Goal: Information Seeking & Learning: Learn about a topic

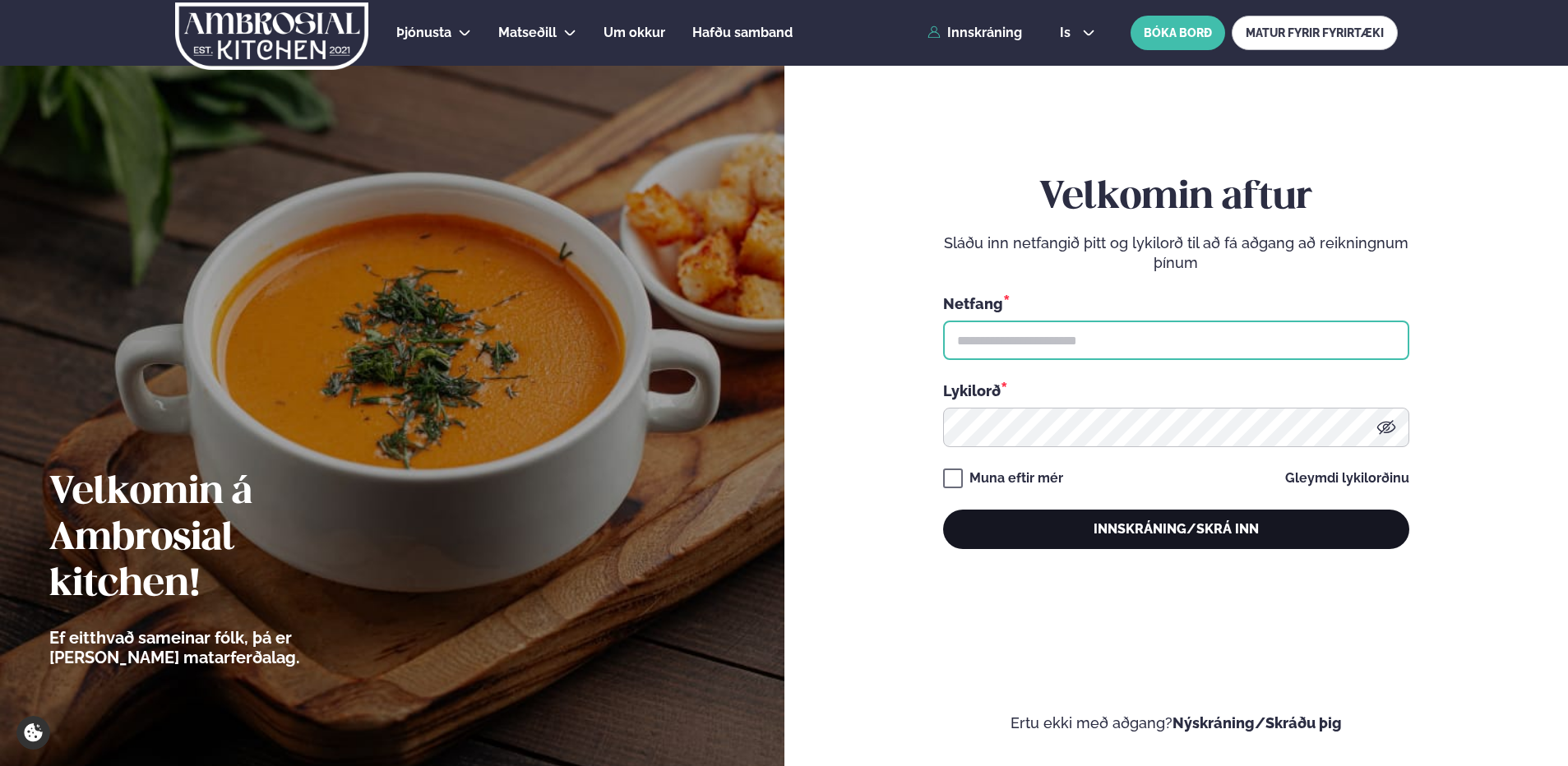
type input "**********"
click at [1168, 520] on button "Innskráning/Skrá inn" at bounding box center [1176, 529] width 466 height 39
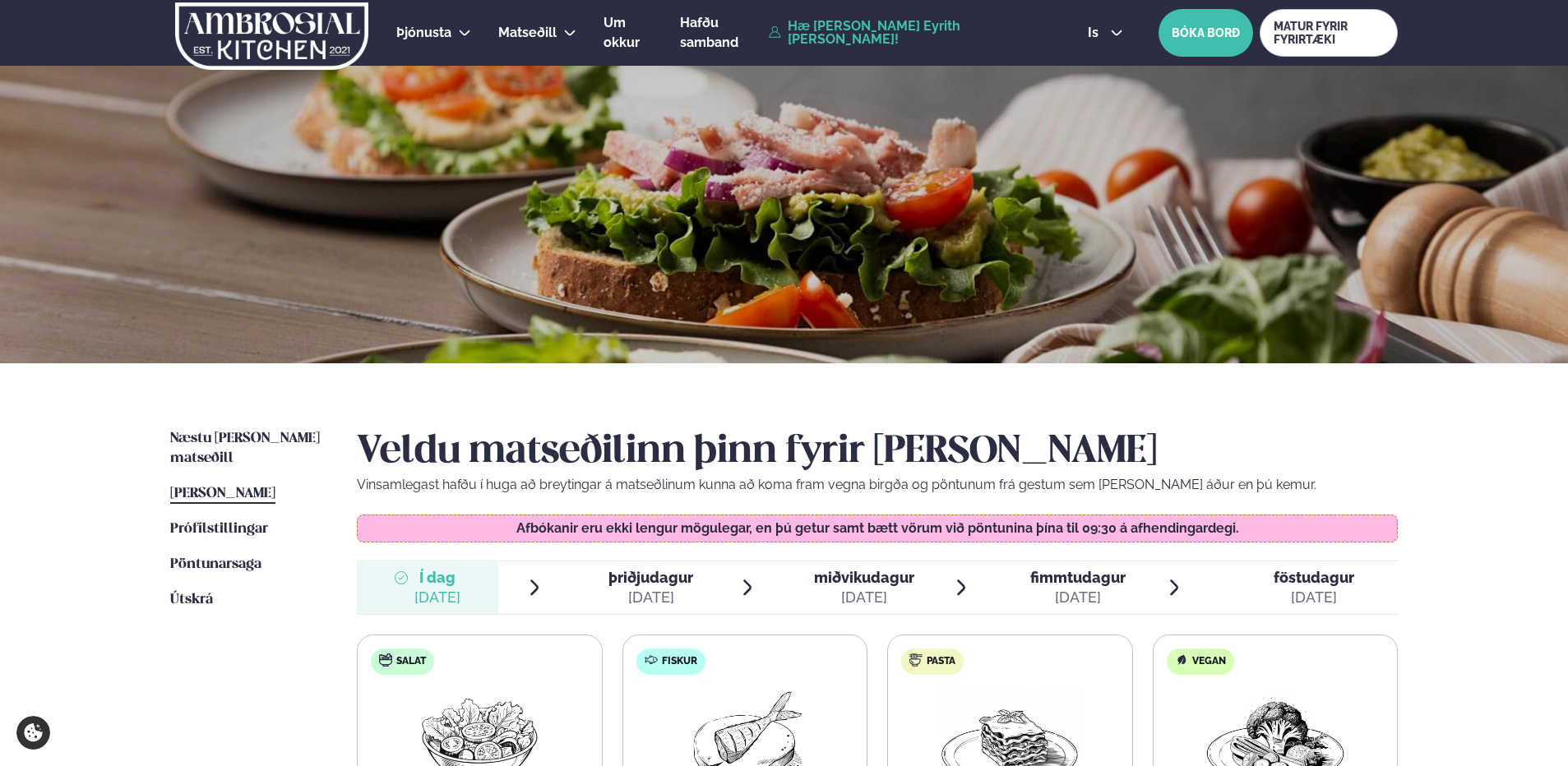
click at [765, 401] on div "Næstu [PERSON_NAME] matseðill Næsta vika [PERSON_NAME] matseðill [PERSON_NAME] …" at bounding box center [784, 732] width 1327 height 738
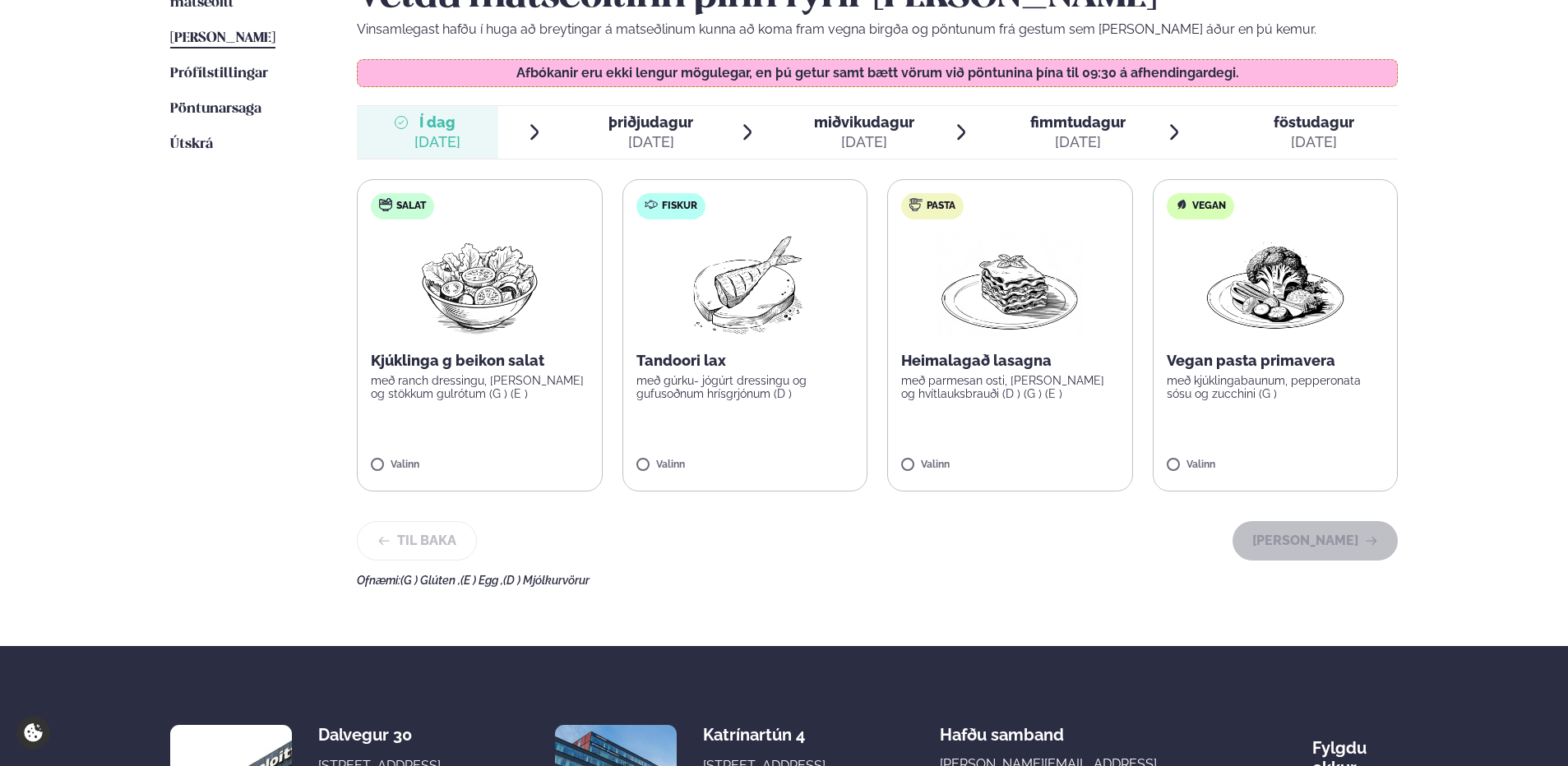
scroll to position [493, 0]
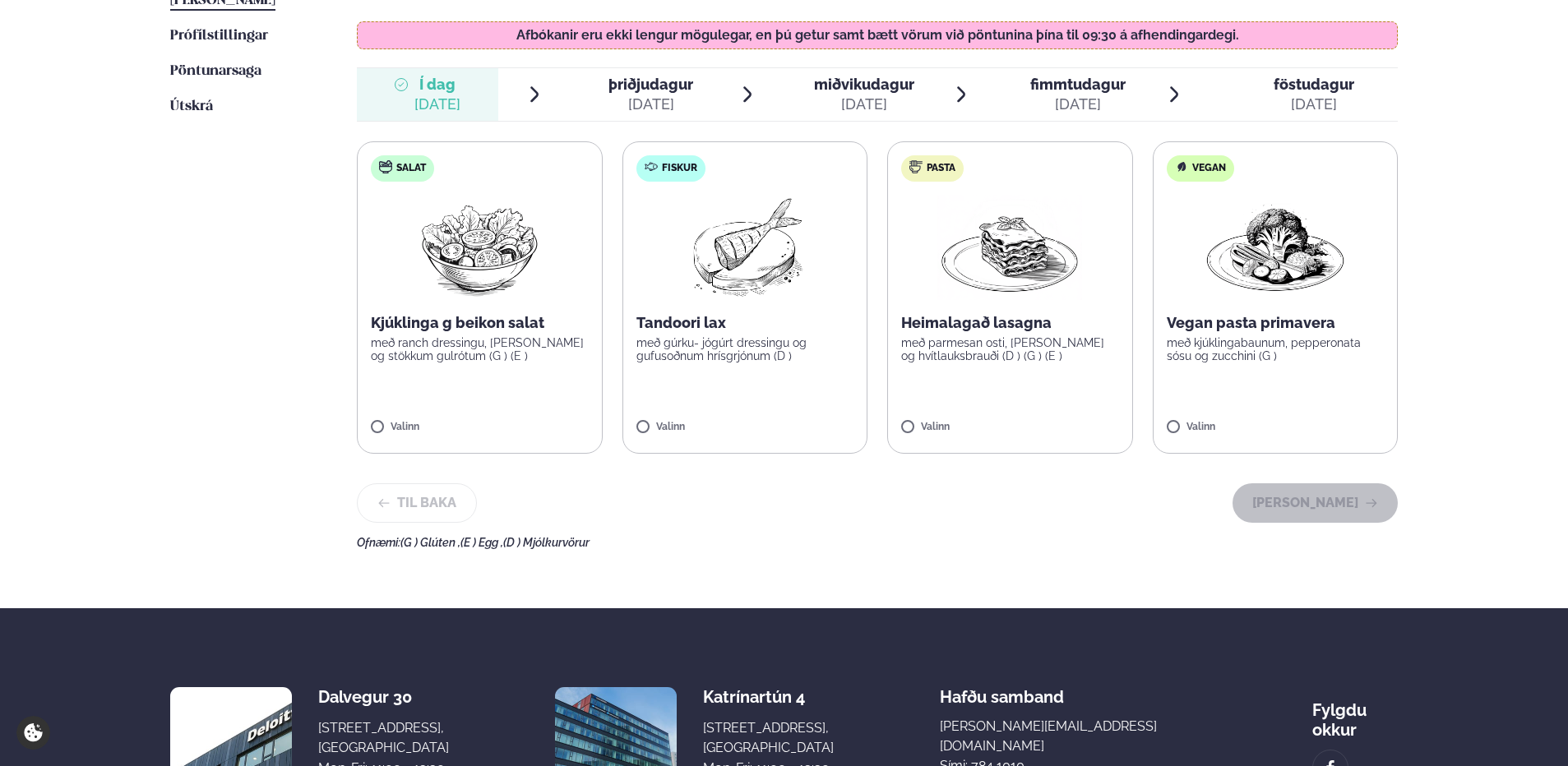
click at [691, 93] on span "þriðjudagur" at bounding box center [650, 84] width 84 height 17
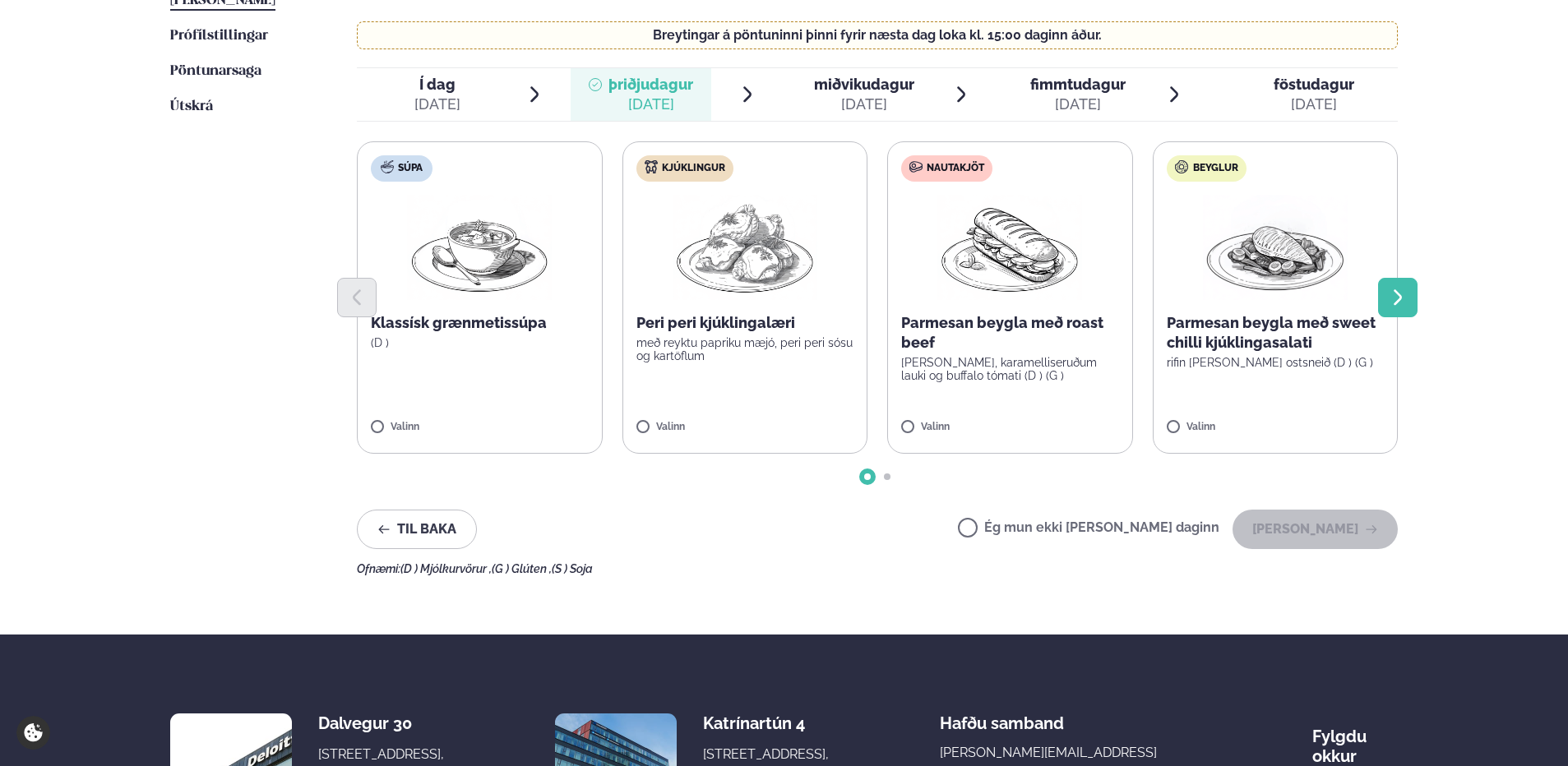
click at [1384, 284] on button "Next slide" at bounding box center [1398, 297] width 39 height 39
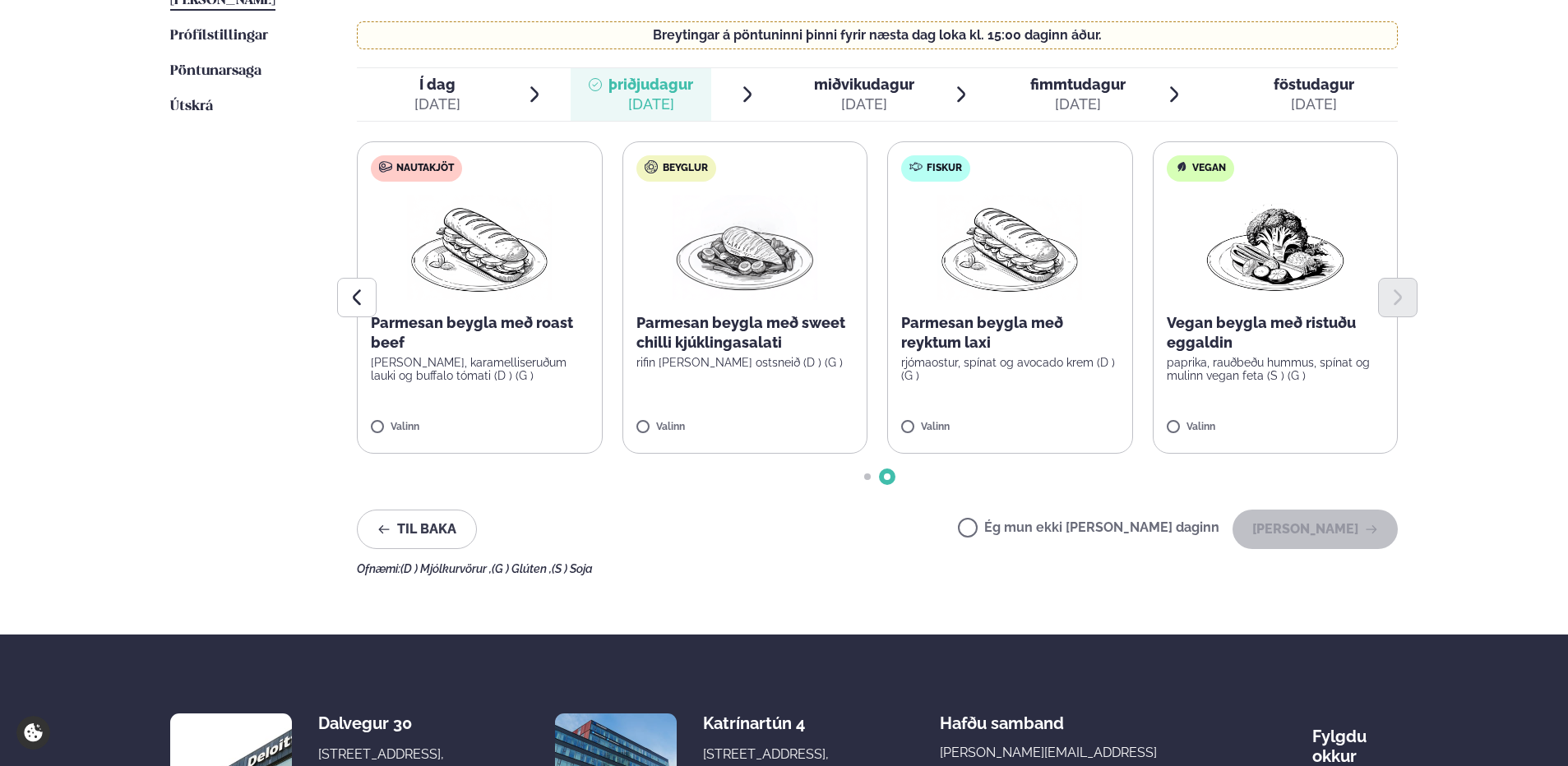
click at [839, 79] on span "miðvikudagur" at bounding box center [864, 84] width 101 height 17
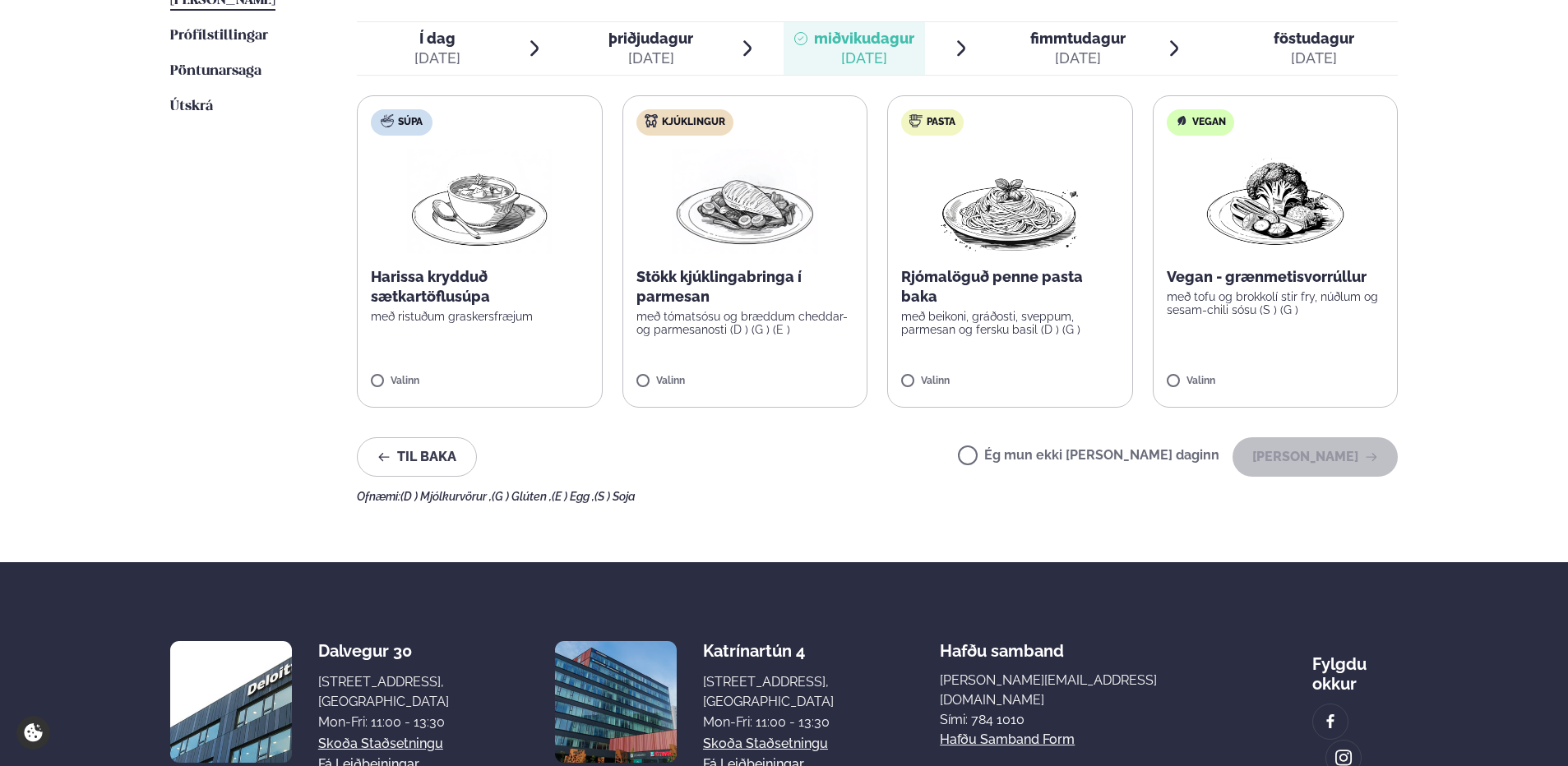
click at [1071, 44] on span "fimmtudagur" at bounding box center [1079, 38] width 96 height 17
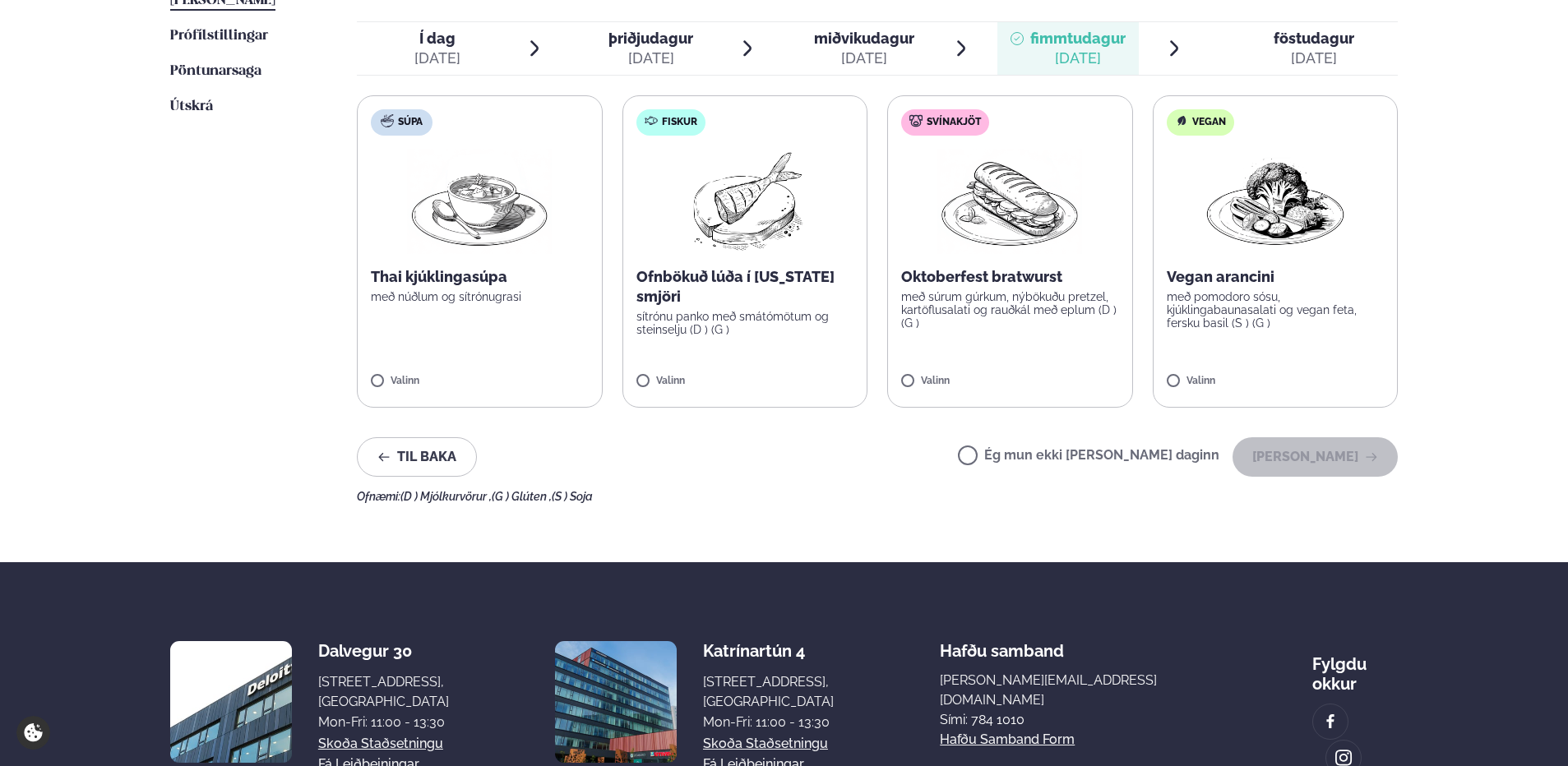
click at [1321, 52] on div "[DATE]" at bounding box center [1314, 58] width 80 height 20
